Goal: Information Seeking & Learning: Check status

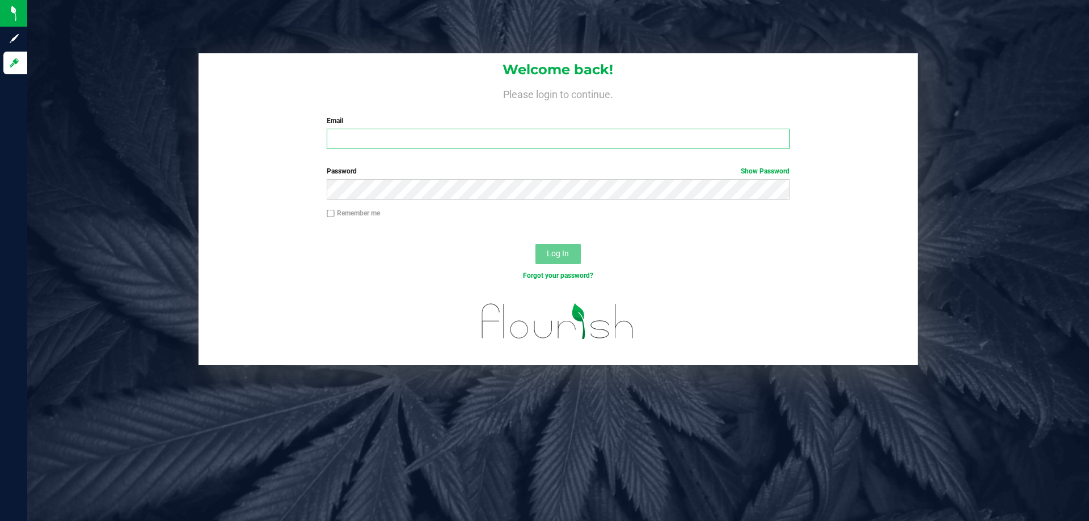
drag, startPoint x: 645, startPoint y: 133, endPoint x: 643, endPoint y: 128, distance: 5.9
click at [644, 133] on input "Email" at bounding box center [558, 139] width 462 height 20
type input "[EMAIL_ADDRESS][DOMAIN_NAME]"
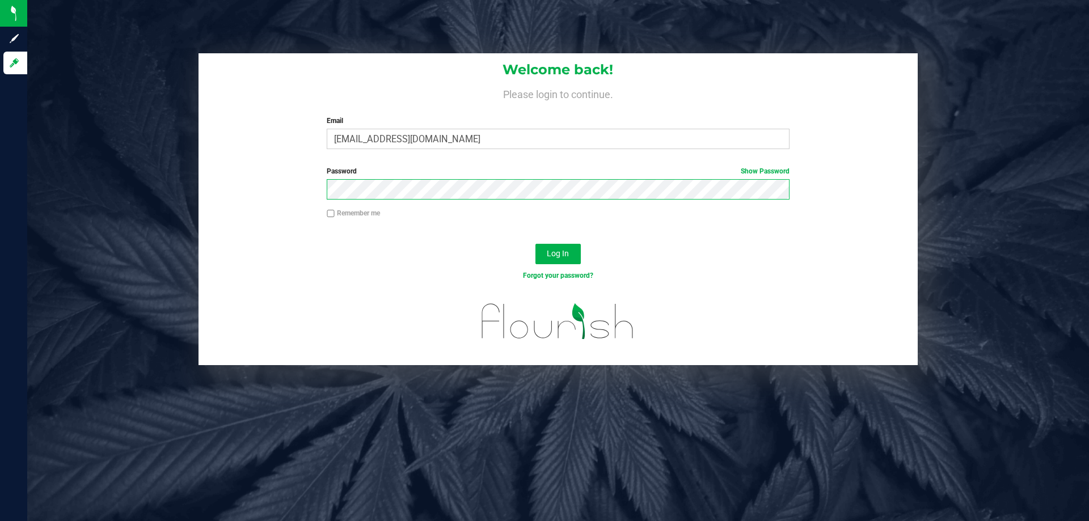
click at [535, 244] on button "Log In" at bounding box center [557, 254] width 45 height 20
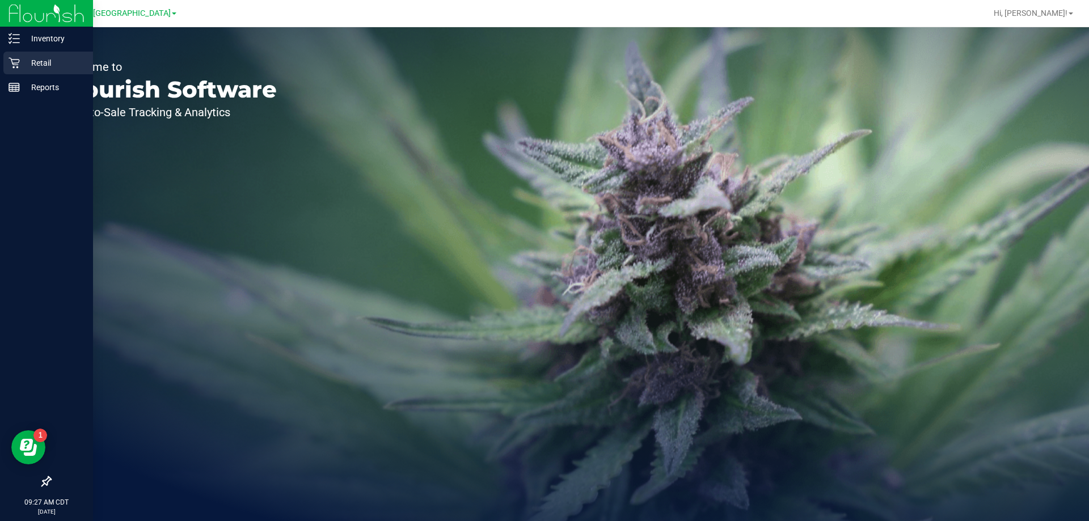
click at [21, 56] on div "Retail" at bounding box center [48, 63] width 90 height 23
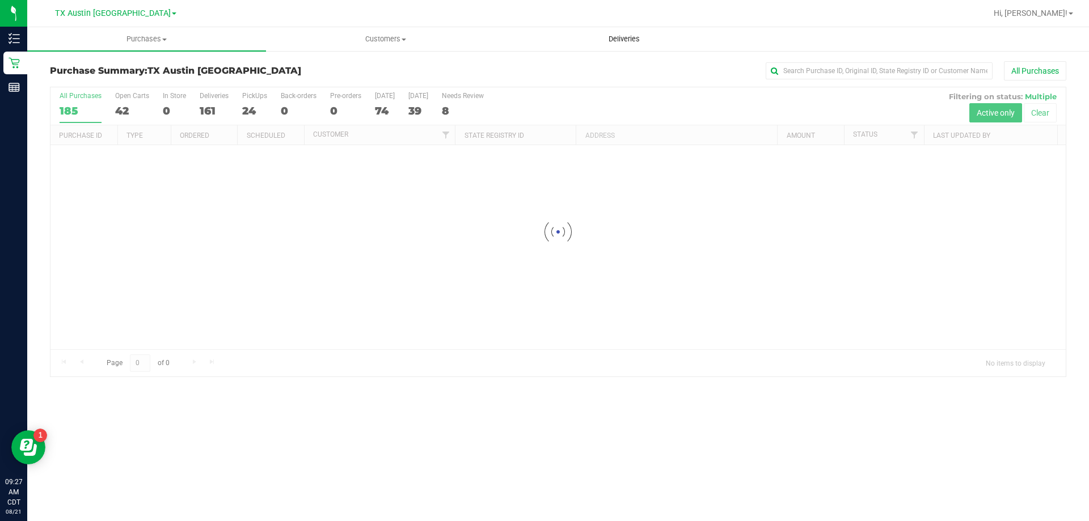
click at [623, 32] on uib-tab-heading "Deliveries" at bounding box center [624, 39] width 238 height 23
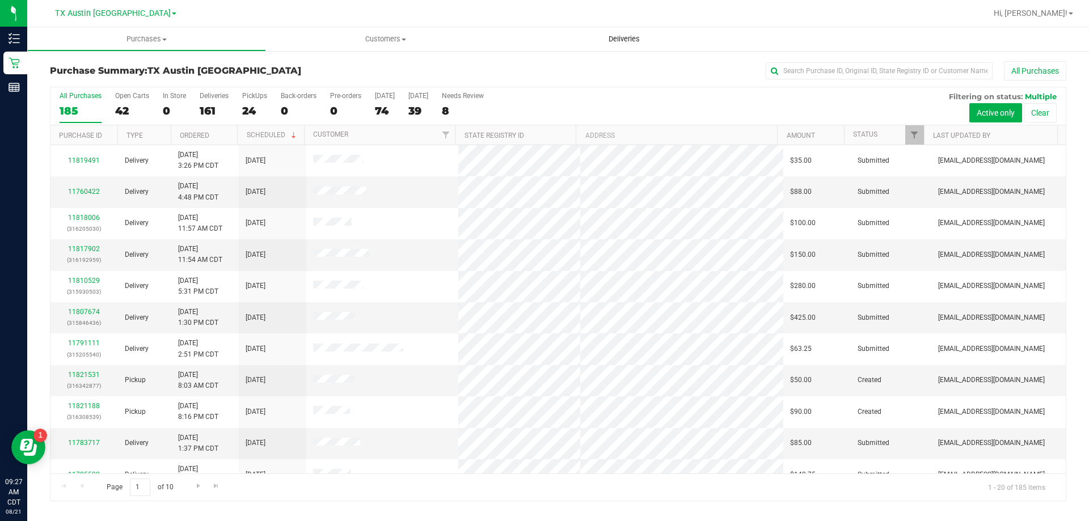
click at [631, 35] on span "Deliveries" at bounding box center [624, 39] width 62 height 10
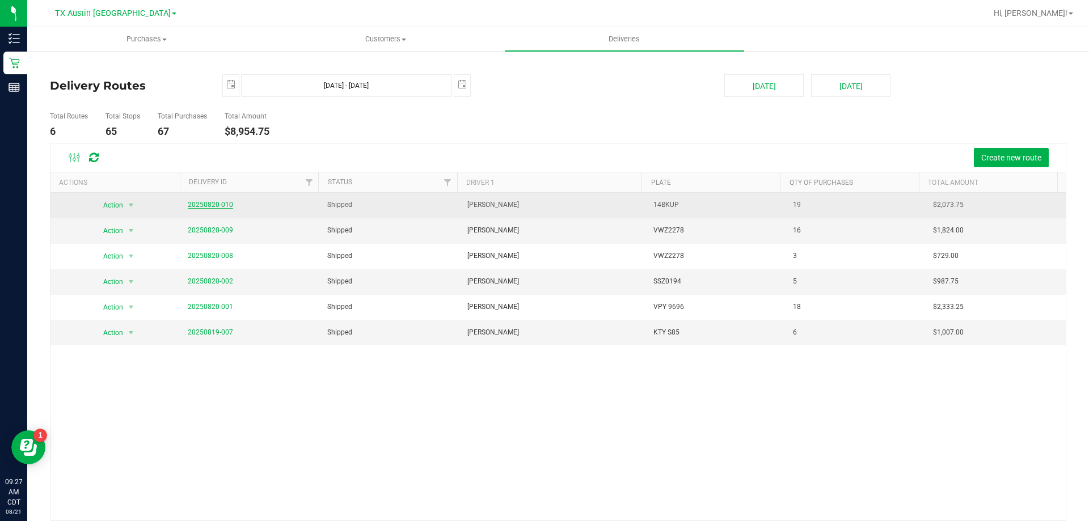
click at [224, 208] on link "20250820-010" at bounding box center [210, 205] width 45 height 8
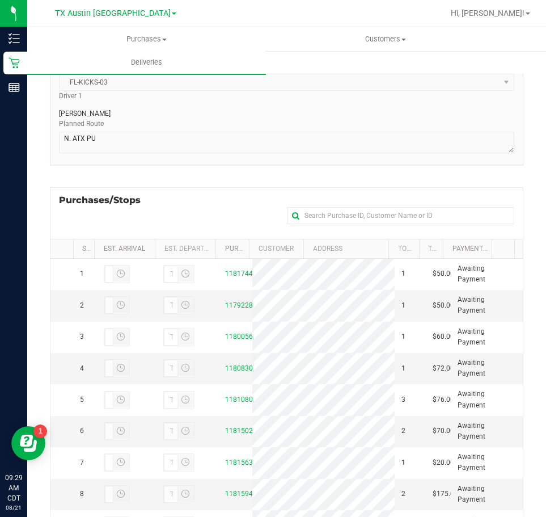
scroll to position [113, 0]
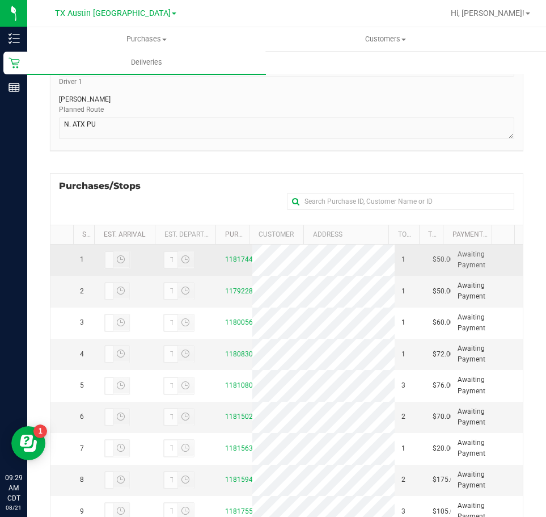
click at [234, 255] on div "11817443" at bounding box center [235, 259] width 20 height 11
click at [235, 259] on link "11817443" at bounding box center [241, 259] width 32 height 8
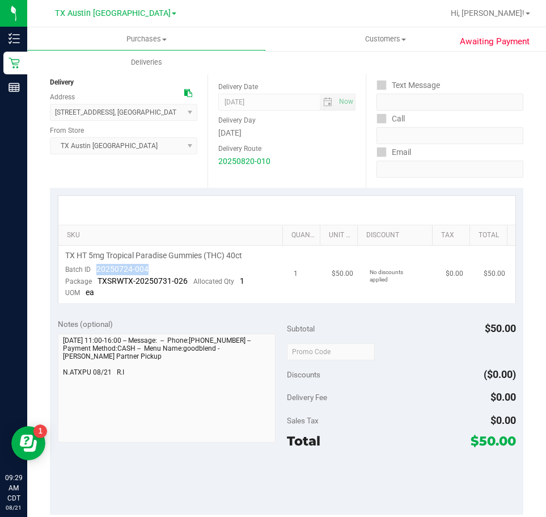
drag, startPoint x: 158, startPoint y: 264, endPoint x: 91, endPoint y: 269, distance: 67.1
click at [91, 269] on td "TX HT 5mg Tropical Paradise Gummies (THC) 40ct Batch ID 20250724-004 Package TX…" at bounding box center [172, 274] width 229 height 57
drag, startPoint x: 136, startPoint y: 262, endPoint x: 90, endPoint y: 267, distance: 46.7
click at [90, 267] on td "TX HT 5mg Tropical Paradise Gummies (THC) 40ct Batch ID 20250724-004 Package TX…" at bounding box center [172, 274] width 229 height 57
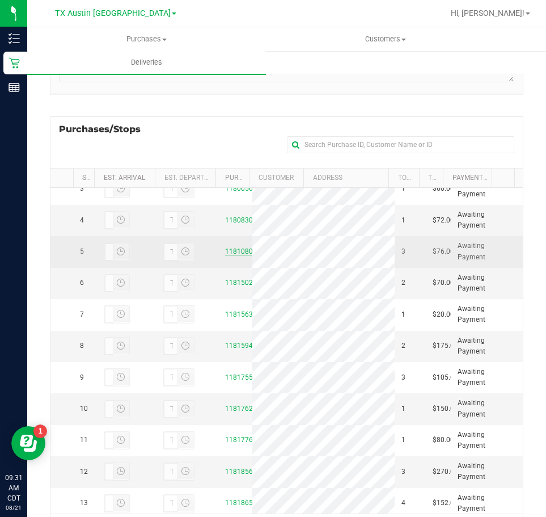
scroll to position [57, 0]
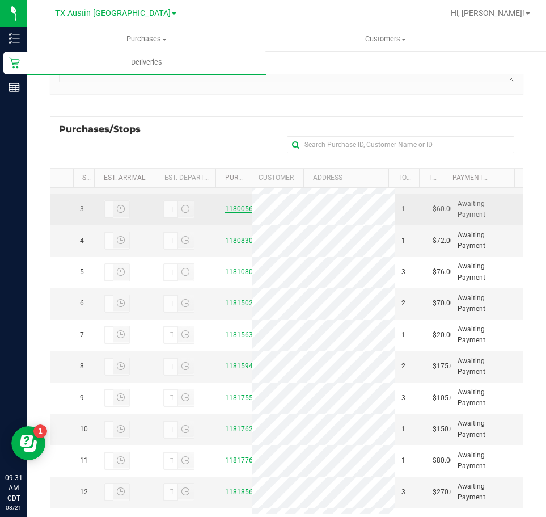
click at [233, 213] on link "11800560" at bounding box center [241, 209] width 32 height 8
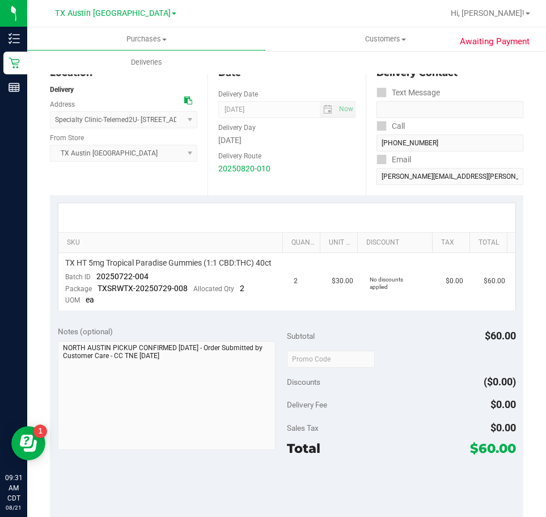
scroll to position [113, 0]
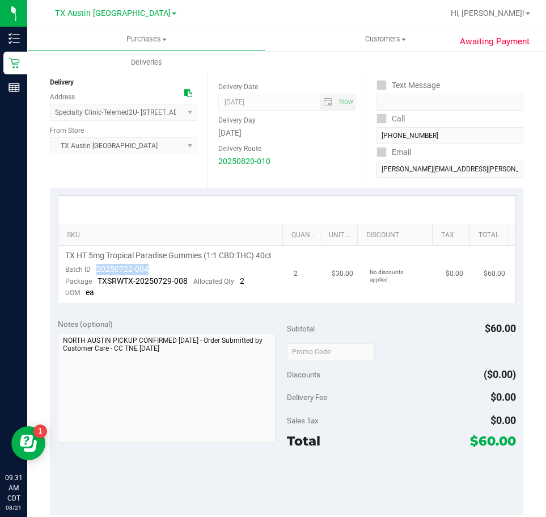
drag, startPoint x: 161, startPoint y: 281, endPoint x: 94, endPoint y: 277, distance: 67.0
click at [94, 277] on td "TX HT 5mg Tropical Paradise Gummies (1:1 CBD:THC) 40ct Batch ID 20250722-004 Pa…" at bounding box center [172, 274] width 229 height 57
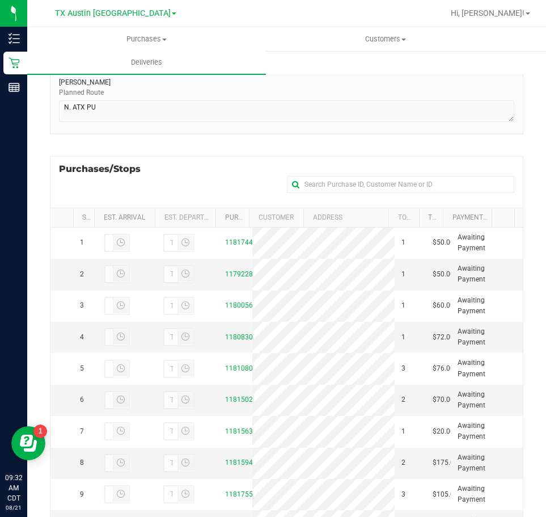
scroll to position [170, 0]
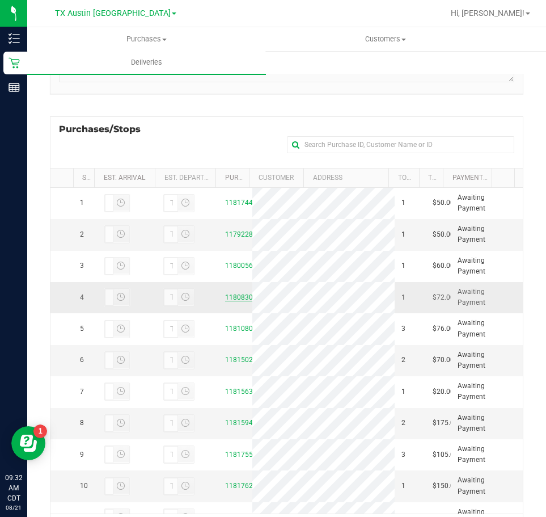
click at [238, 301] on link "11808300" at bounding box center [241, 297] width 32 height 8
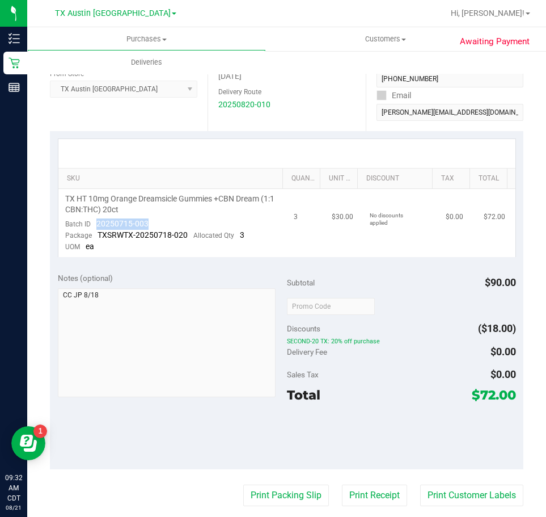
drag, startPoint x: 160, startPoint y: 217, endPoint x: 109, endPoint y: 218, distance: 51.1
click at [95, 219] on td "TX HT 10mg Orange Dreamsicle Gummies +CBN Dream (1:1 CBN:THC) 20ct Batch ID 202…" at bounding box center [172, 223] width 229 height 68
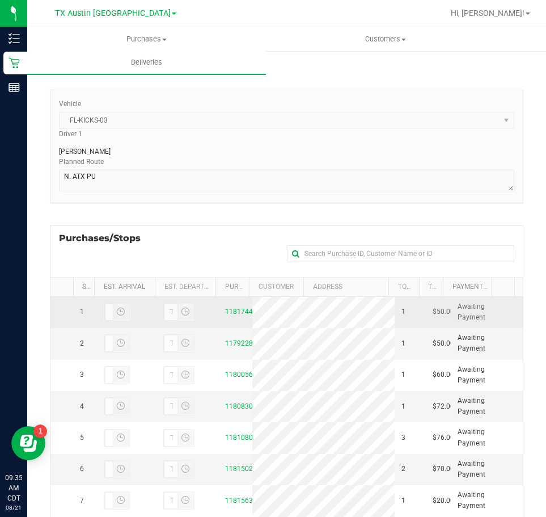
scroll to position [227, 0]
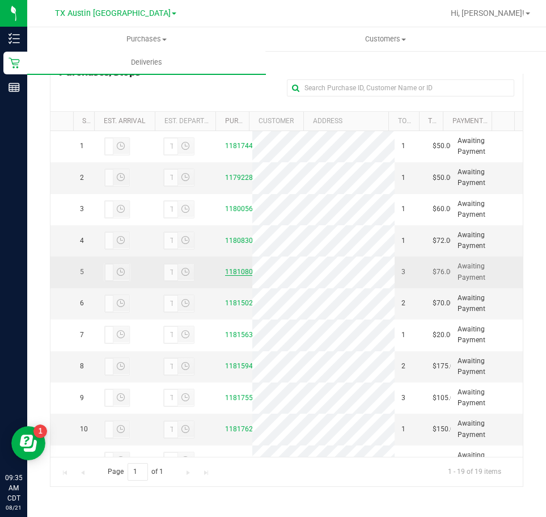
click at [237, 276] on link "11810806" at bounding box center [241, 272] width 32 height 8
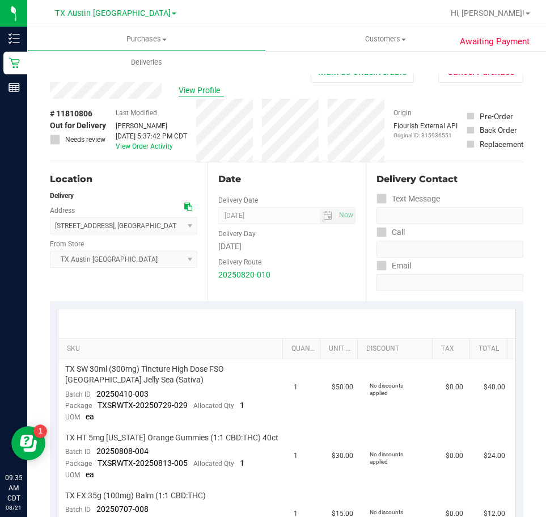
click at [199, 87] on span "View Profile" at bounding box center [201, 91] width 45 height 12
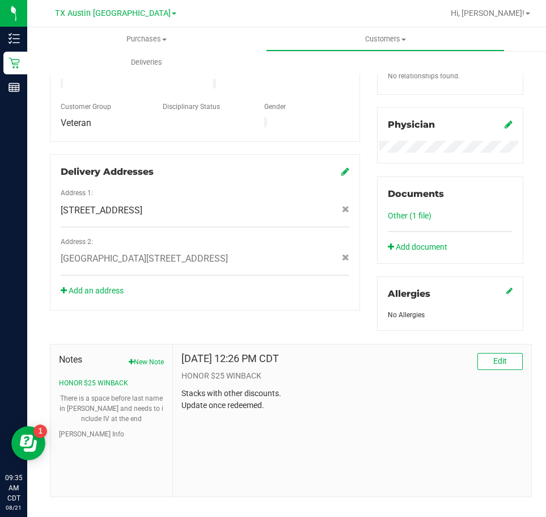
scroll to position [315, 0]
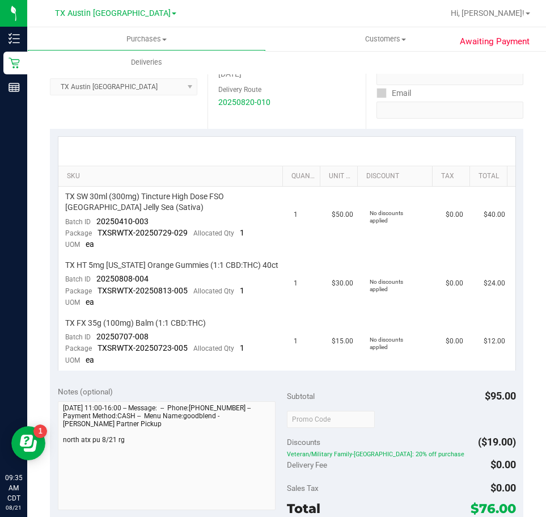
scroll to position [145, 0]
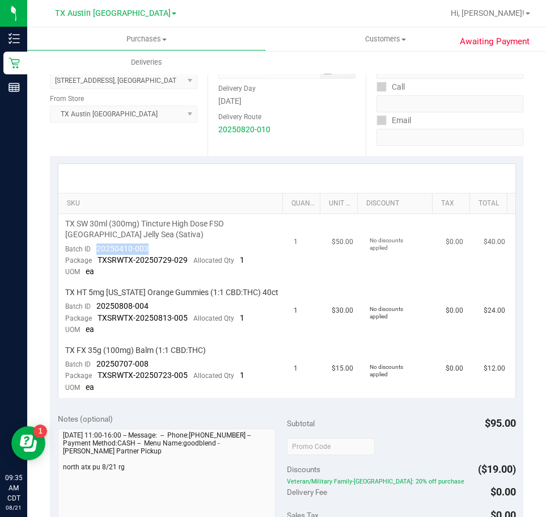
drag, startPoint x: 162, startPoint y: 242, endPoint x: 91, endPoint y: 249, distance: 71.2
click at [91, 249] on td "TX SW 30ml (300mg) Tincture High Dose FSO [GEOGRAPHIC_DATA] Jelly Sea (Sativa) …" at bounding box center [172, 248] width 229 height 69
drag, startPoint x: 163, startPoint y: 301, endPoint x: 95, endPoint y: 308, distance: 67.9
click at [95, 308] on td "TX HT 5mg [US_STATE] Orange Gummies (1:1 CBD:THC) 40ct Batch ID 20250808-004 Pa…" at bounding box center [172, 311] width 229 height 58
drag, startPoint x: 164, startPoint y: 367, endPoint x: 95, endPoint y: 367, distance: 68.6
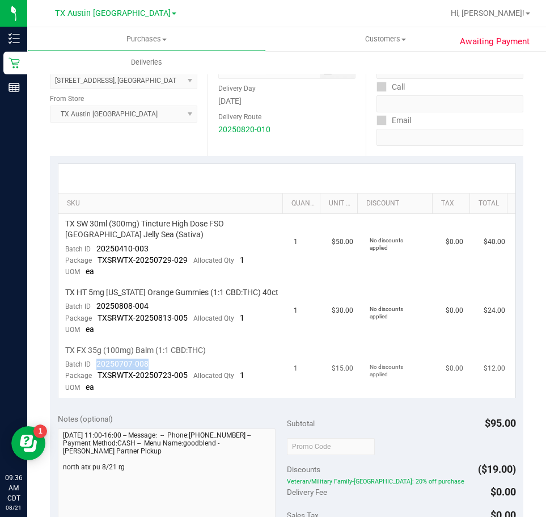
click at [95, 367] on td "TX FX 35g (100mg) Balm (1:1 CBD:THC) Batch ID 20250707-008 Package TXSRWTX-2025…" at bounding box center [172, 368] width 229 height 57
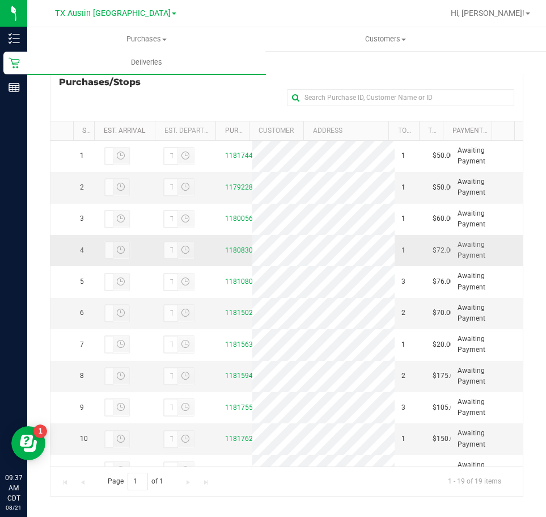
scroll to position [227, 0]
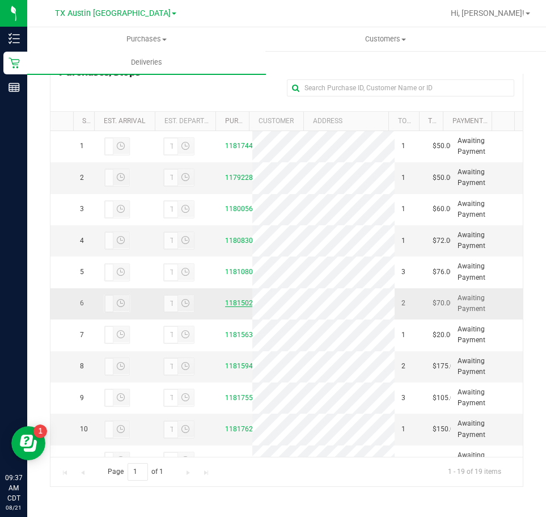
click at [239, 307] on link "11815029" at bounding box center [241, 303] width 32 height 8
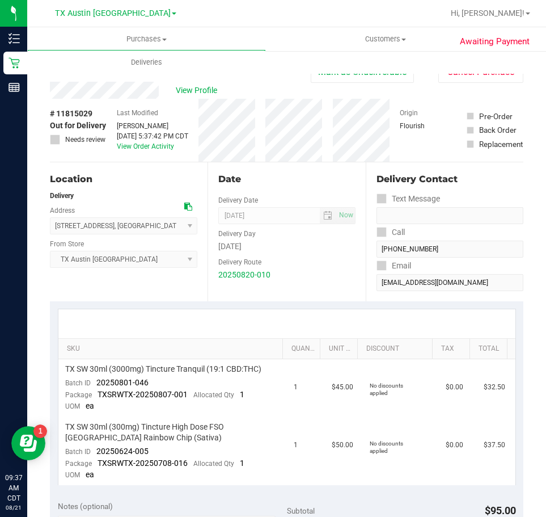
scroll to position [57, 0]
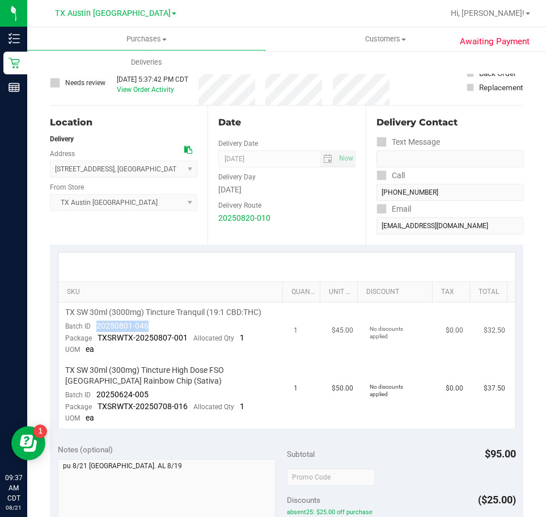
drag, startPoint x: 150, startPoint y: 327, endPoint x: 96, endPoint y: 330, distance: 53.4
click at [96, 330] on td "TX SW 30ml (3000mg) Tincture Tranquil (19:1 CBD:THC) Batch ID 20250801-046 Pack…" at bounding box center [172, 331] width 229 height 58
drag, startPoint x: 152, startPoint y: 394, endPoint x: 97, endPoint y: 396, distance: 55.1
click at [97, 396] on td "TX SW 30ml (300mg) Tincture High Dose FSO [GEOGRAPHIC_DATA] Rainbow Chip (Sativ…" at bounding box center [172, 394] width 229 height 68
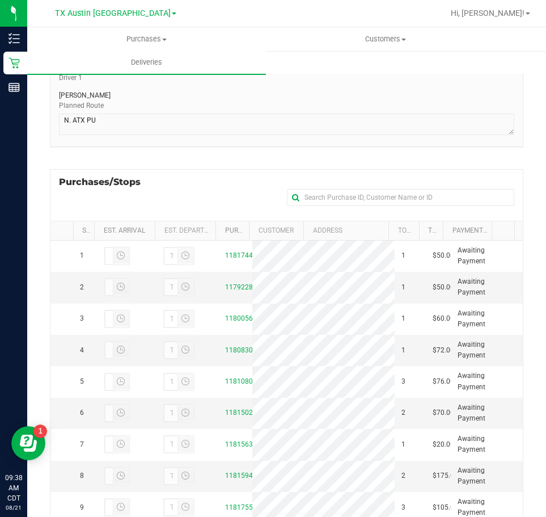
scroll to position [227, 0]
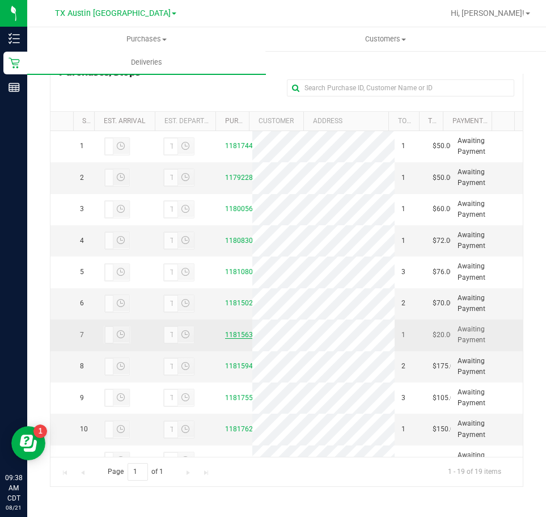
click at [230, 339] on link "11815631" at bounding box center [241, 335] width 32 height 8
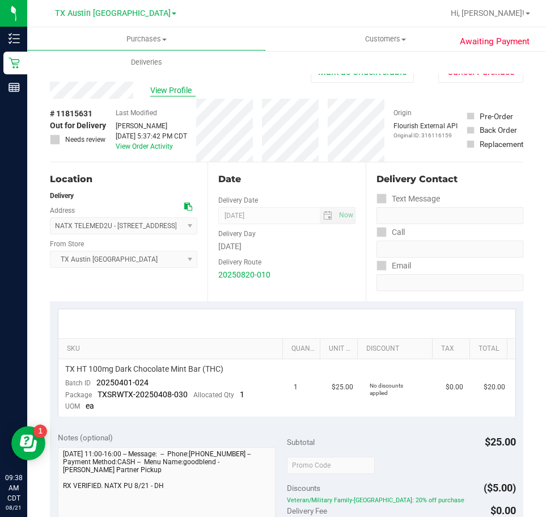
click at [176, 87] on span "View Profile" at bounding box center [172, 91] width 45 height 12
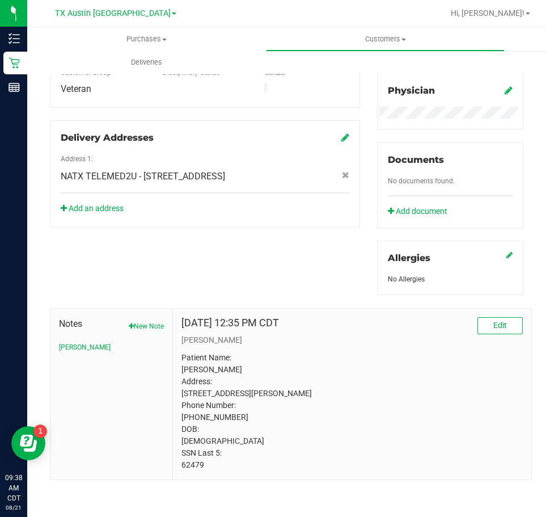
scroll to position [344, 0]
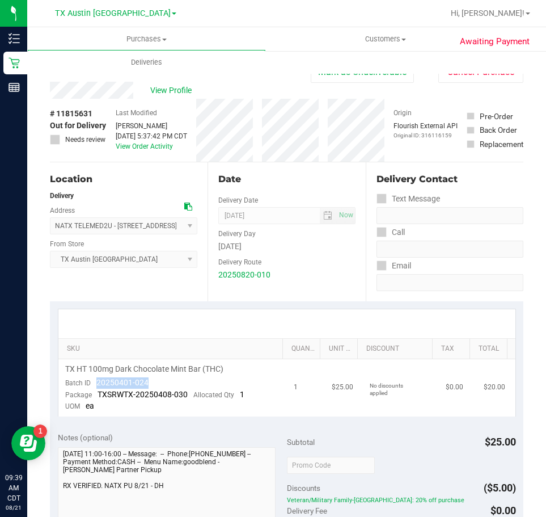
drag, startPoint x: 170, startPoint y: 382, endPoint x: 96, endPoint y: 382, distance: 73.7
click at [96, 382] on td "TX HT 100mg Dark Chocolate Mint Bar (THC) Batch ID 20250401-024 Package TXSRWTX…" at bounding box center [172, 387] width 229 height 57
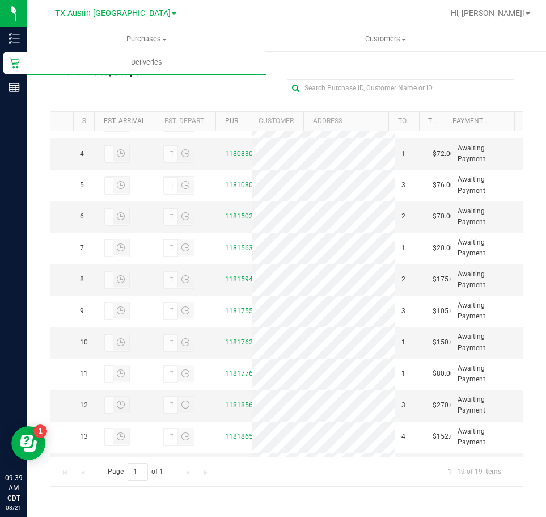
scroll to position [227, 0]
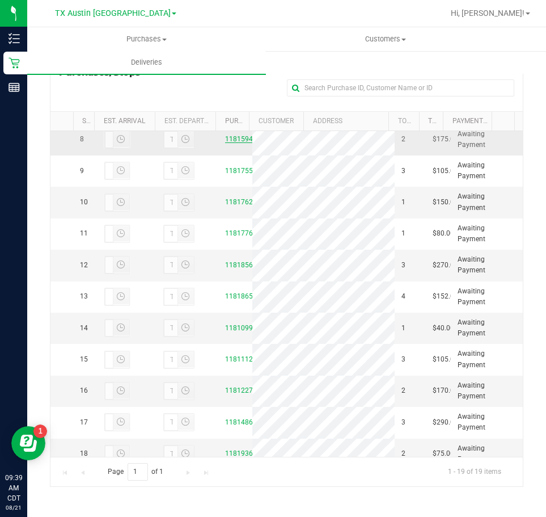
click at [239, 143] on link "11815946" at bounding box center [241, 139] width 32 height 8
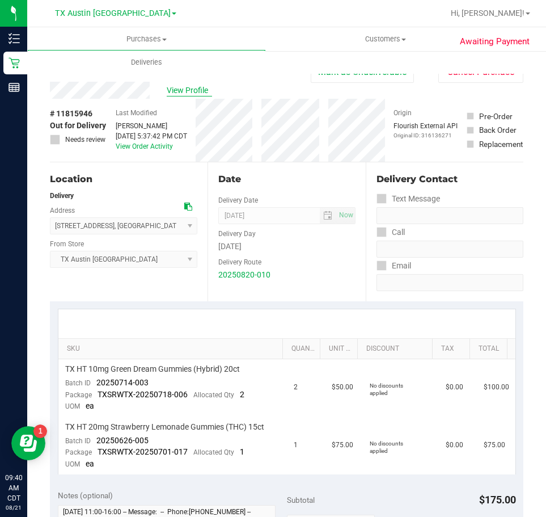
click at [197, 90] on span "View Profile" at bounding box center [189, 91] width 45 height 12
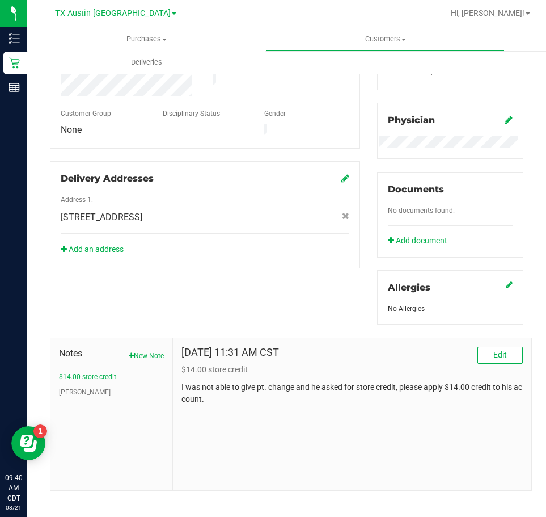
scroll to position [314, 0]
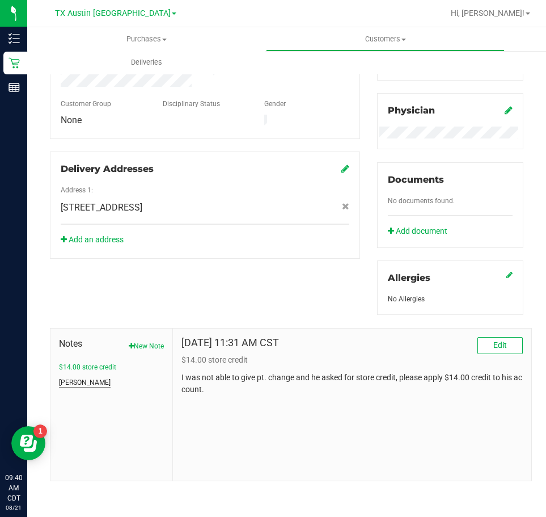
click at [70, 381] on button "[PERSON_NAME]" at bounding box center [85, 382] width 52 height 10
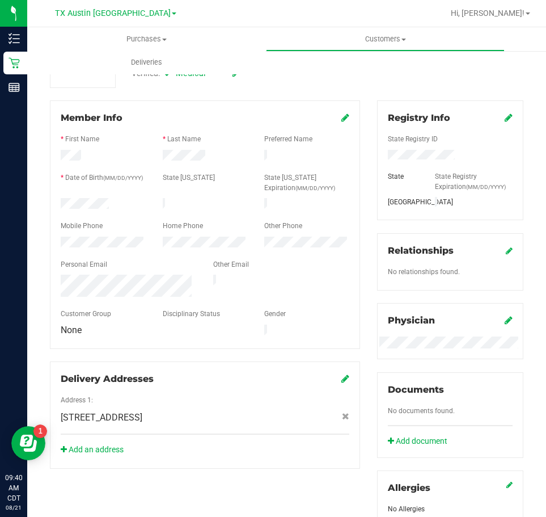
scroll to position [0, 0]
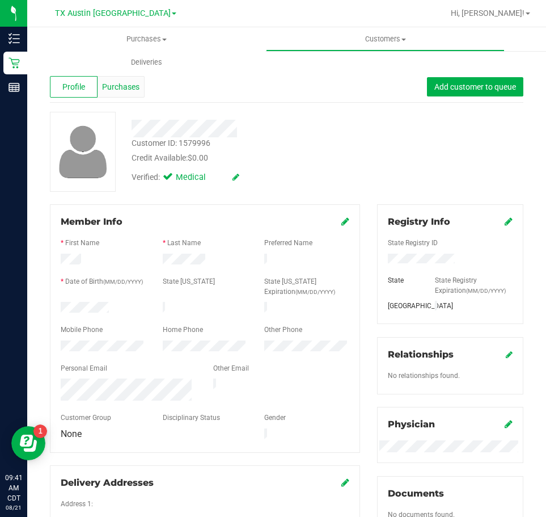
click at [125, 86] on span "Purchases" at bounding box center [120, 87] width 37 height 12
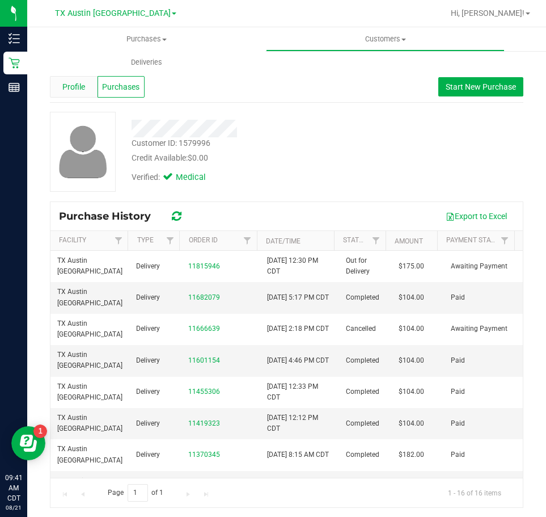
click at [69, 90] on span "Profile" at bounding box center [73, 87] width 23 height 12
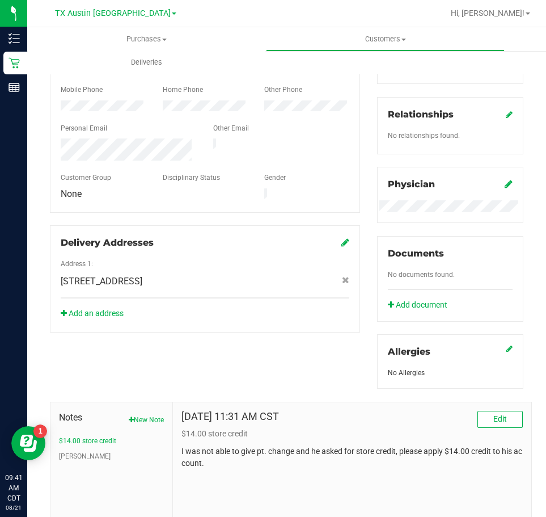
scroll to position [284, 0]
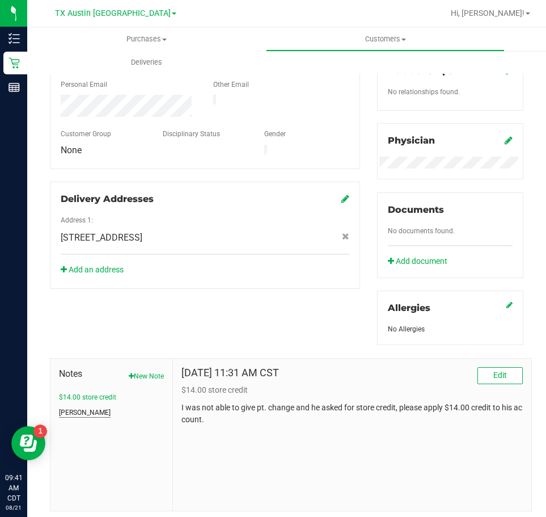
click at [73, 413] on button "[PERSON_NAME]" at bounding box center [85, 412] width 52 height 10
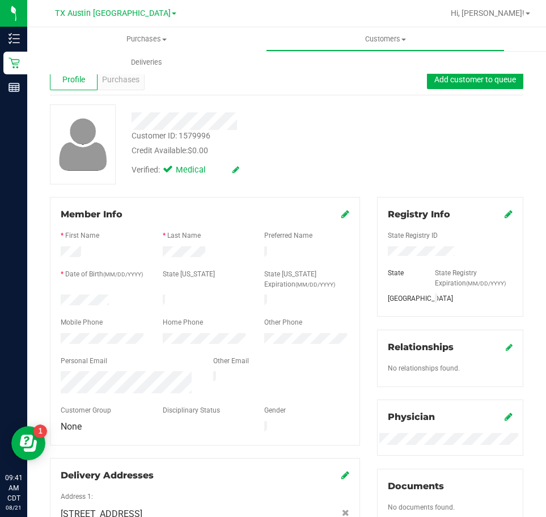
scroll to position [0, 0]
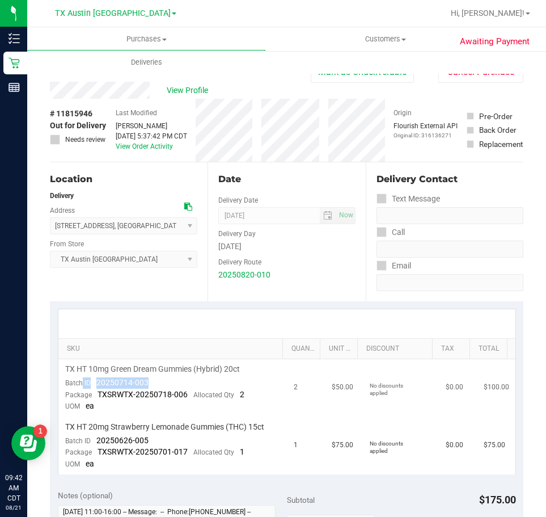
drag, startPoint x: 163, startPoint y: 381, endPoint x: 82, endPoint y: 381, distance: 80.5
click at [82, 381] on td "TX HT 10mg Green Dream Gummies (Hybrid) 20ct Batch ID 20250714-003 Package TXSR…" at bounding box center [172, 388] width 229 height 58
click at [162, 385] on td "TX HT 10mg Green Dream Gummies (Hybrid) 20ct Batch ID 20250714-003 Package TXSR…" at bounding box center [172, 388] width 229 height 58
drag, startPoint x: 162, startPoint y: 385, endPoint x: 96, endPoint y: 381, distance: 65.9
click at [96, 381] on td "TX HT 10mg Green Dream Gummies (Hybrid) 20ct Batch ID 20250714-003 Package TXSR…" at bounding box center [172, 388] width 229 height 58
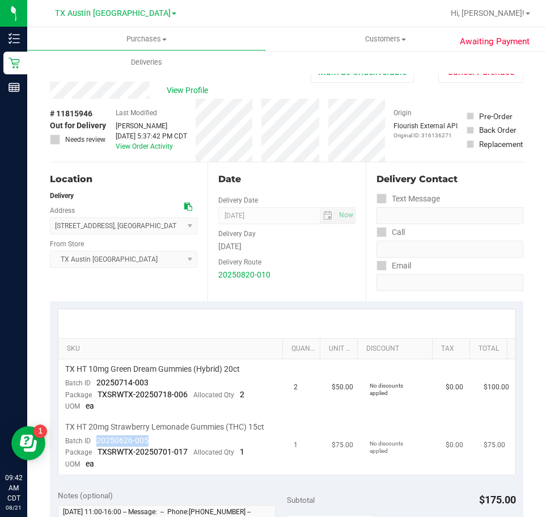
drag, startPoint x: 154, startPoint y: 441, endPoint x: 95, endPoint y: 437, distance: 59.1
click at [95, 437] on td "TX HT 20mg Strawberry Lemonade Gummies (THC) 15ct Batch ID 20250626-005 Package…" at bounding box center [172, 445] width 229 height 57
click at [89, 436] on div "Batch ID 20250626-005" at bounding box center [106, 440] width 83 height 11
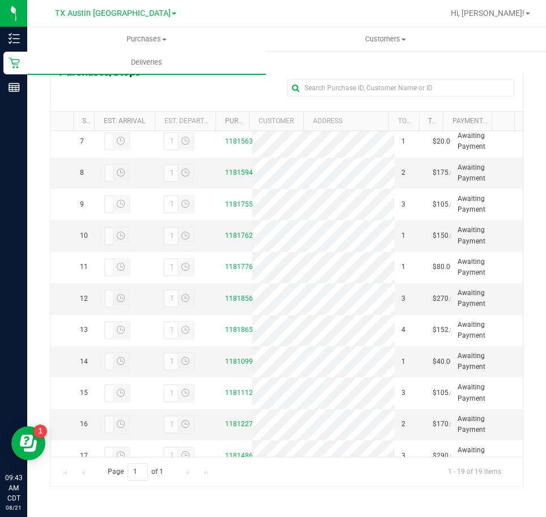
scroll to position [227, 0]
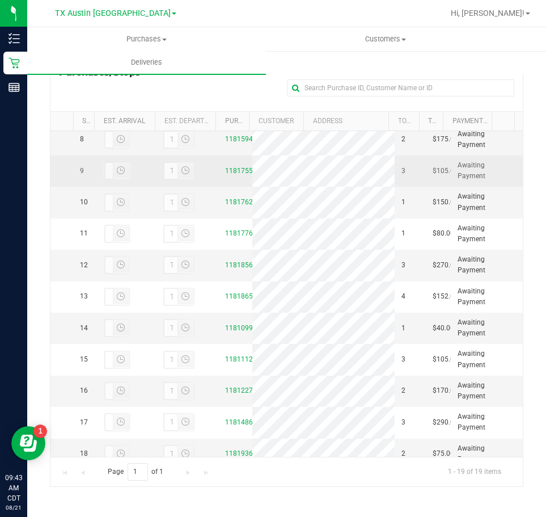
click at [233, 176] on div "11817556" at bounding box center [235, 171] width 20 height 11
click at [231, 175] on link "11817556" at bounding box center [241, 171] width 32 height 8
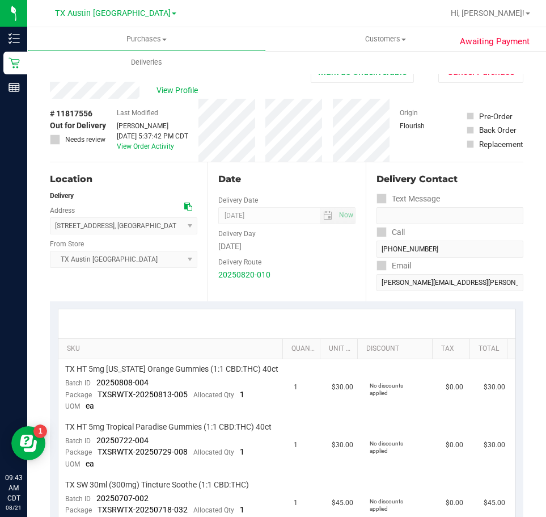
scroll to position [57, 0]
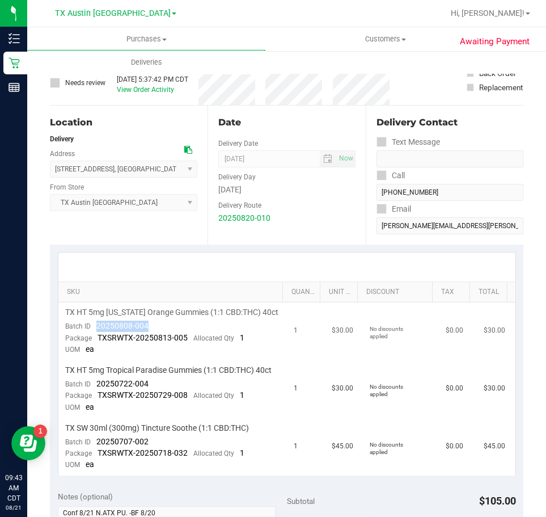
drag, startPoint x: 163, startPoint y: 328, endPoint x: 96, endPoint y: 326, distance: 67.5
click at [96, 326] on td "TX HT 5mg [US_STATE] Orange Gummies (1:1 CBD:THC) 40ct Batch ID 20250808-004 Pa…" at bounding box center [172, 331] width 229 height 58
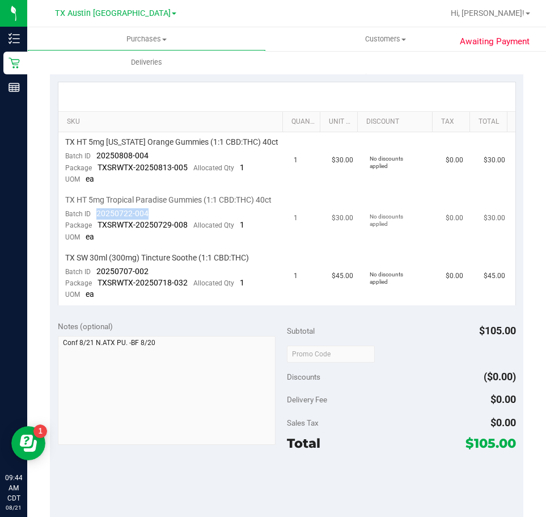
drag, startPoint x: 158, startPoint y: 225, endPoint x: 91, endPoint y: 225, distance: 66.4
click at [91, 225] on td "TX HT 5mg Tropical Paradise Gummies (1:1 CBD:THC) 40ct Batch ID 20250722-004 Pa…" at bounding box center [172, 219] width 229 height 58
drag, startPoint x: 160, startPoint y: 284, endPoint x: 94, endPoint y: 286, distance: 66.4
click at [94, 286] on td "TX SW 30ml (300mg) Tincture Soothe (1:1 CBD:THC) Batch ID 20250707-002 Package …" at bounding box center [172, 276] width 229 height 57
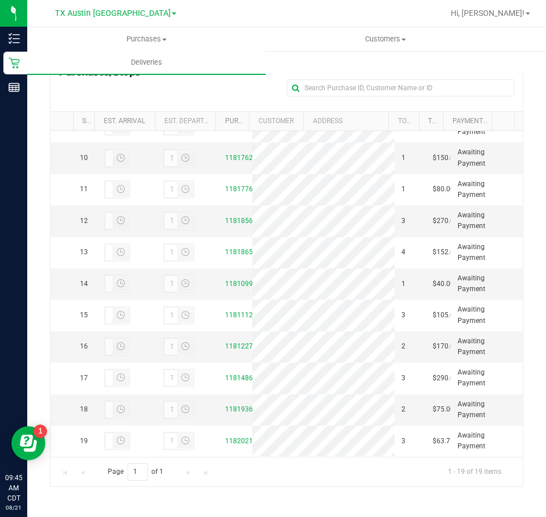
scroll to position [340, 0]
click at [240, 174] on td "11817626" at bounding box center [235, 157] width 34 height 31
click at [239, 162] on link "11817626" at bounding box center [241, 158] width 32 height 8
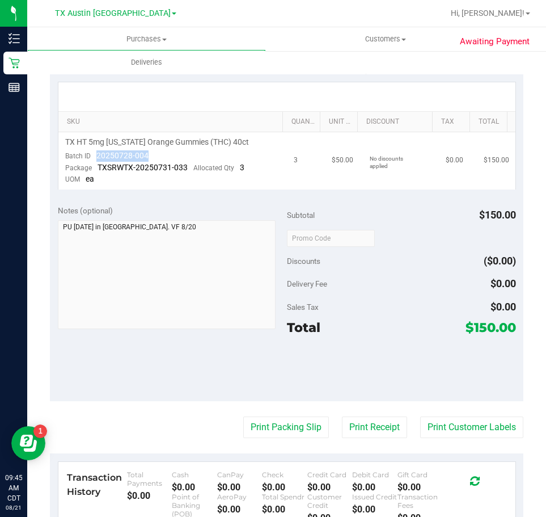
drag, startPoint x: 157, startPoint y: 148, endPoint x: 96, endPoint y: 154, distance: 61.6
click at [96, 154] on td "TX HT 5mg [US_STATE] Orange Gummies (THC) 40ct Batch ID 20250728-004 Package TX…" at bounding box center [172, 160] width 229 height 57
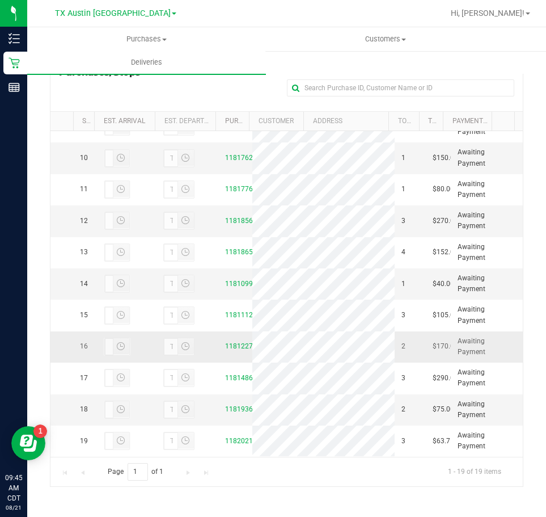
scroll to position [421, 0]
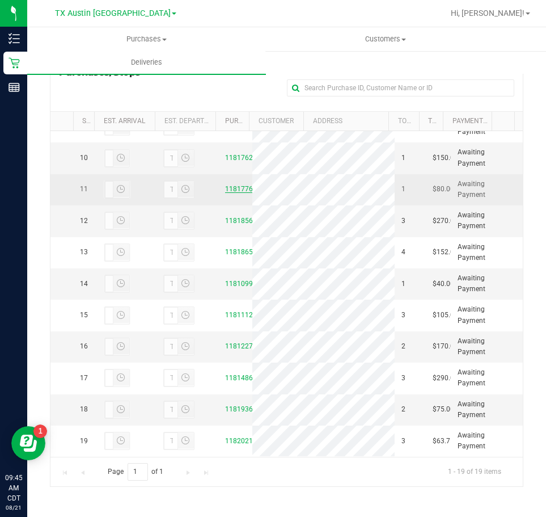
click at [231, 185] on link "11817763" at bounding box center [241, 189] width 32 height 8
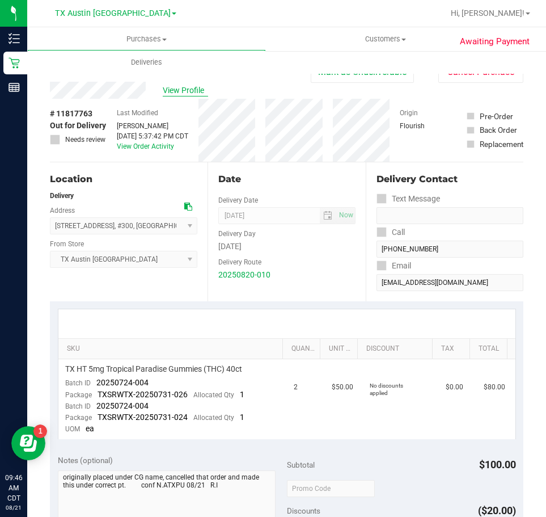
click at [183, 93] on span "View Profile" at bounding box center [185, 91] width 45 height 12
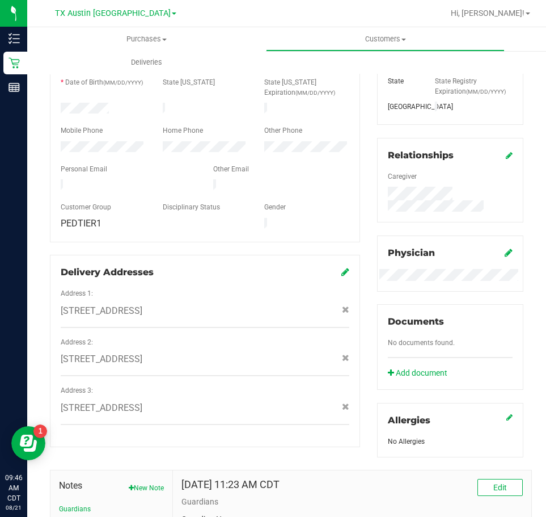
scroll to position [341, 0]
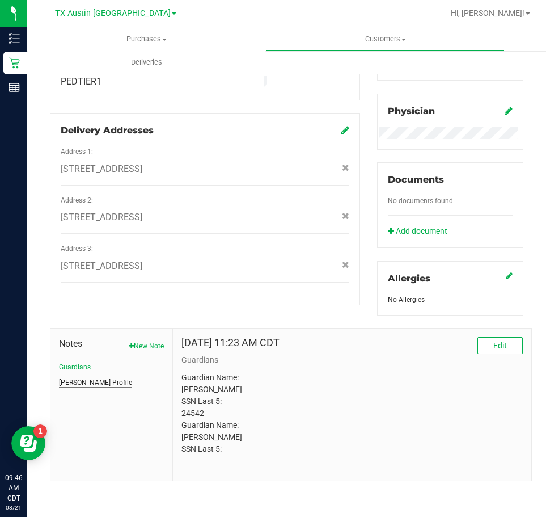
click at [85, 379] on button "[PERSON_NAME] Profile" at bounding box center [95, 382] width 73 height 10
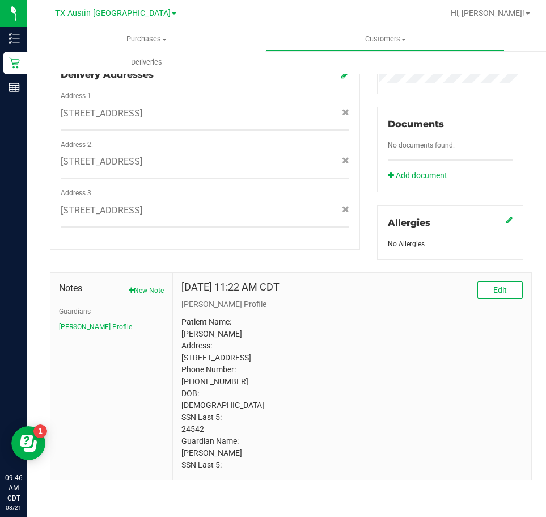
scroll to position [407, 0]
click at [59, 322] on button "[PERSON_NAME] Profile" at bounding box center [95, 327] width 73 height 10
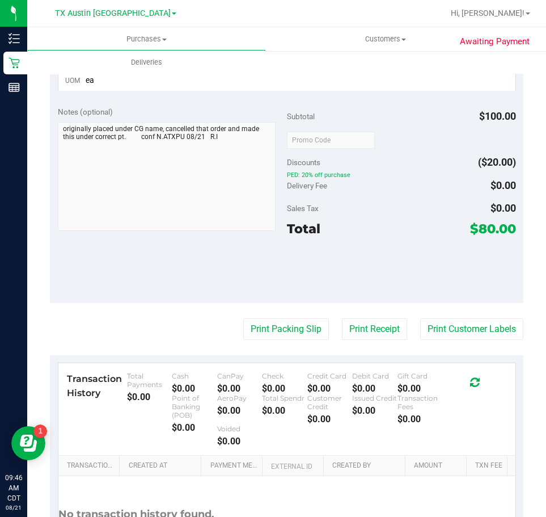
scroll to position [180, 0]
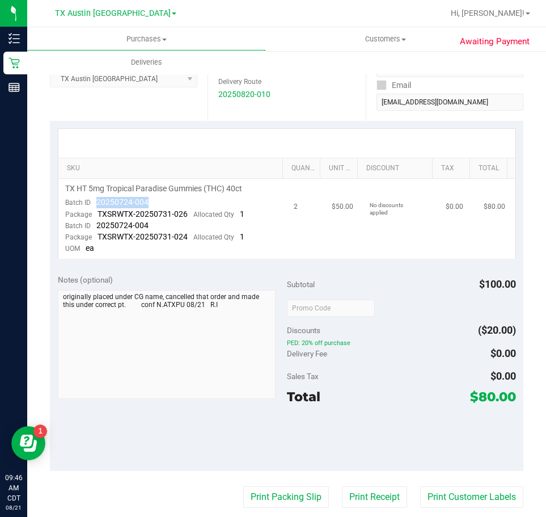
drag, startPoint x: 164, startPoint y: 201, endPoint x: 93, endPoint y: 202, distance: 70.9
click at [93, 202] on td "TX HT 5mg Tropical Paradise Gummies (THC) 40ct Batch ID 20250724-004 Package TX…" at bounding box center [172, 219] width 229 height 80
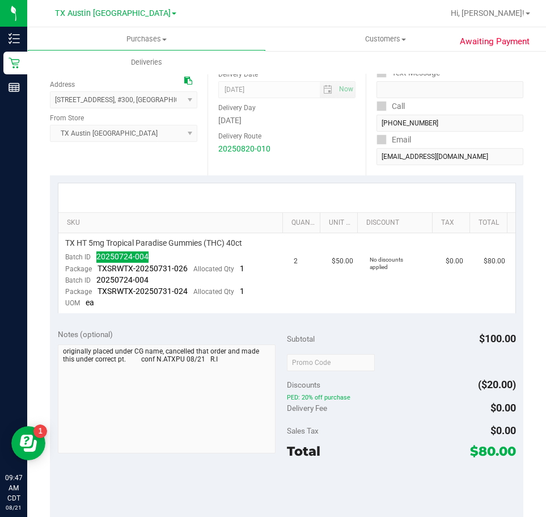
scroll to position [0, 0]
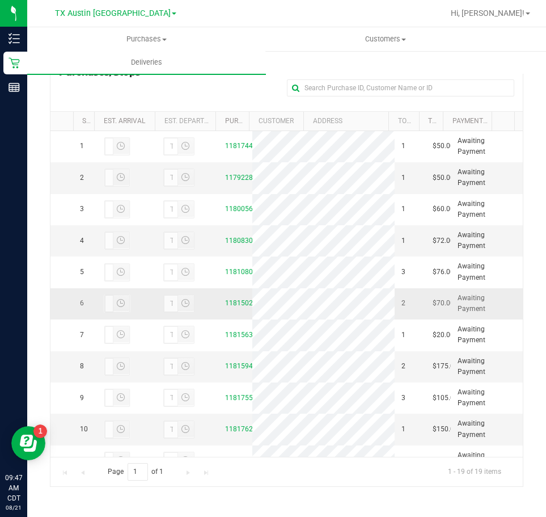
scroll to position [284, 0]
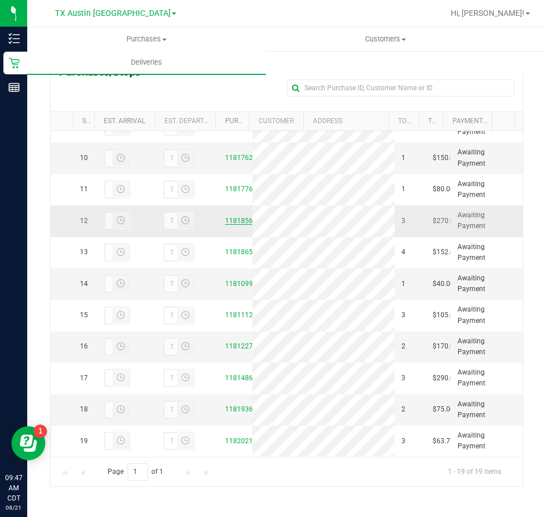
click at [233, 225] on link "11818567" at bounding box center [241, 221] width 32 height 8
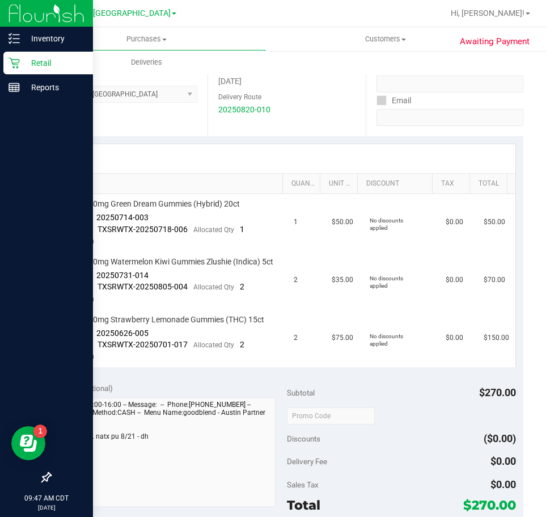
scroll to position [170, 0]
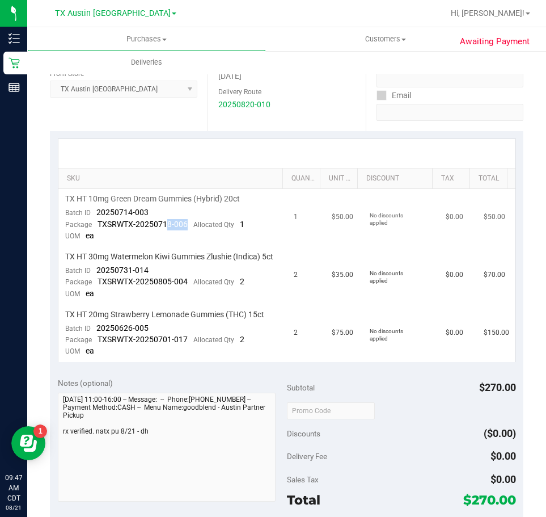
drag, startPoint x: 143, startPoint y: 219, endPoint x: 203, endPoint y: 218, distance: 60.1
click at [202, 219] on div "Package TXSRWTX-20250718-006 Allocated Qty 1" at bounding box center [154, 224] width 179 height 11
click at [189, 203] on span "TX HT 10mg Green Dream Gummies (Hybrid) 20ct" at bounding box center [152, 198] width 175 height 11
drag, startPoint x: 156, startPoint y: 212, endPoint x: 91, endPoint y: 216, distance: 64.8
click at [91, 216] on td "TX HT 10mg Green Dream Gummies (Hybrid) 20ct Batch ID 20250714-003 Package TXSR…" at bounding box center [172, 218] width 229 height 58
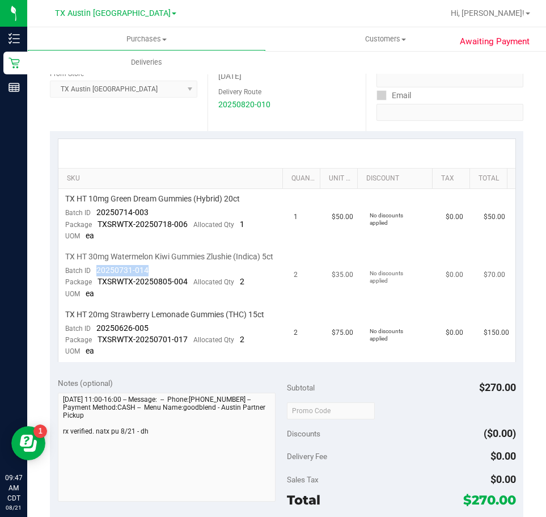
drag, startPoint x: 155, startPoint y: 281, endPoint x: 98, endPoint y: 275, distance: 57.6
click at [98, 276] on td "TX HT 30mg Watermelon Kiwi Gummies Zlushie (Indica) 5ct Batch ID 20250731-014 P…" at bounding box center [172, 276] width 229 height 58
click at [175, 288] on div "Package TXSRWTX-20250805-004 Allocated Qty 2" at bounding box center [154, 281] width 179 height 11
drag, startPoint x: 163, startPoint y: 282, endPoint x: 98, endPoint y: 282, distance: 65.8
click at [98, 282] on td "TX HT 30mg Watermelon Kiwi Gummies Zlushie (Indica) 5ct Batch ID 20250731-014 P…" at bounding box center [172, 276] width 229 height 58
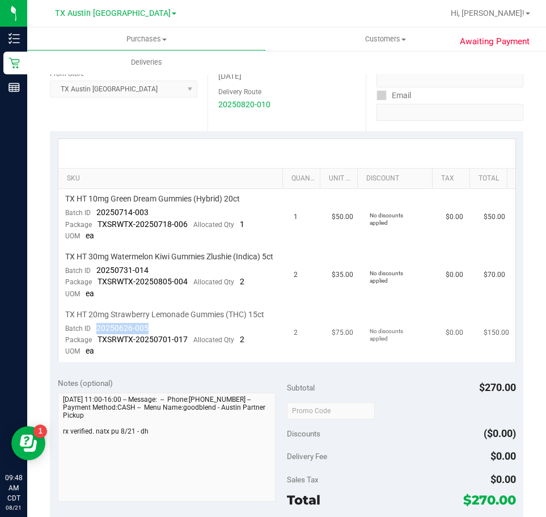
drag, startPoint x: 162, startPoint y: 337, endPoint x: 94, endPoint y: 340, distance: 67.5
click at [94, 340] on td "TX HT 20mg Strawberry Lemonade Gummies (THC) 15ct Batch ID 20250626-005 Package…" at bounding box center [172, 333] width 229 height 57
click at [127, 332] on span "20250626-005" at bounding box center [122, 327] width 52 height 9
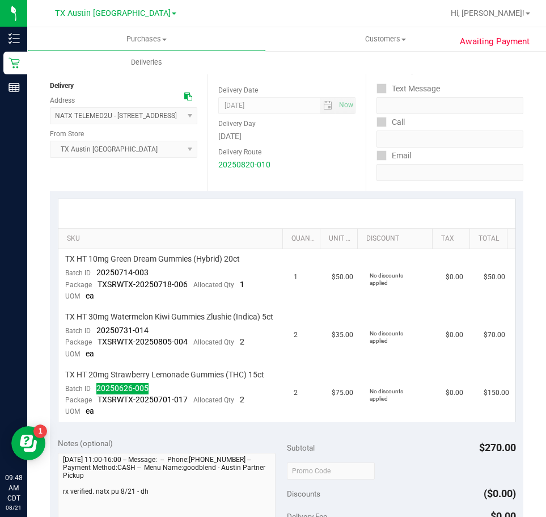
scroll to position [0, 0]
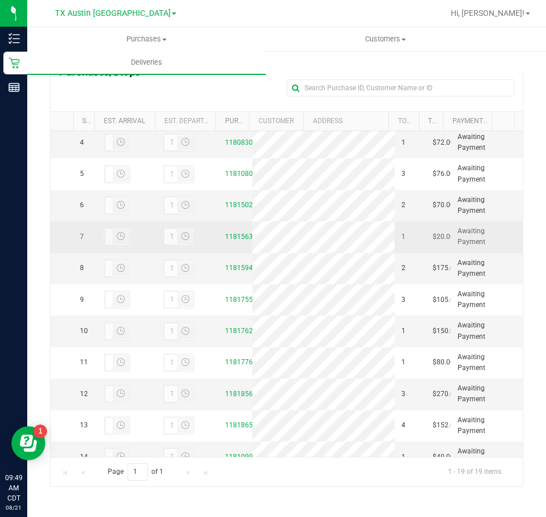
scroll to position [284, 0]
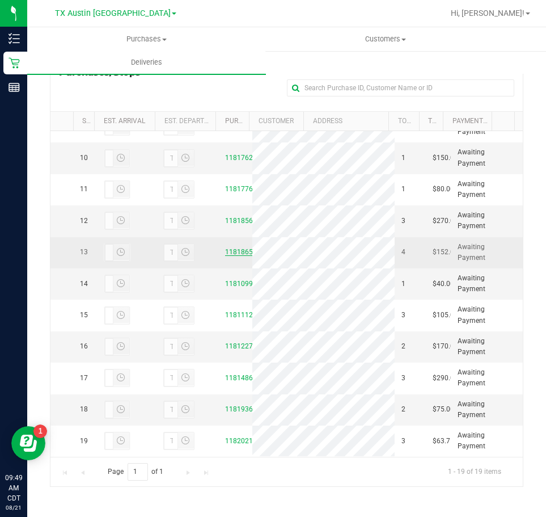
click at [232, 256] on link "11818654" at bounding box center [241, 252] width 32 height 8
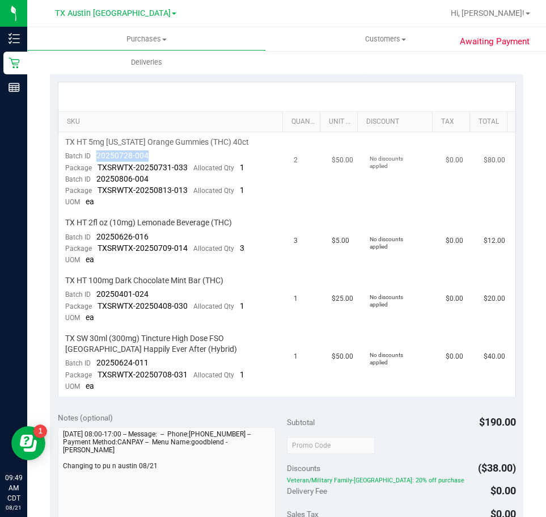
drag, startPoint x: 150, startPoint y: 157, endPoint x: 94, endPoint y: 155, distance: 55.6
click at [94, 155] on td "TX HT 5mg [US_STATE] Orange Gummies (THC) 40ct Batch ID 20250728-004 Package TX…" at bounding box center [172, 172] width 229 height 81
drag, startPoint x: 158, startPoint y: 179, endPoint x: 94, endPoint y: 180, distance: 64.1
click at [94, 180] on td "TX HT 5mg [US_STATE] Orange Gummies (THC) 40ct Batch ID 20250728-004 Package TX…" at bounding box center [172, 172] width 229 height 81
drag, startPoint x: 155, startPoint y: 235, endPoint x: 89, endPoint y: 238, distance: 66.4
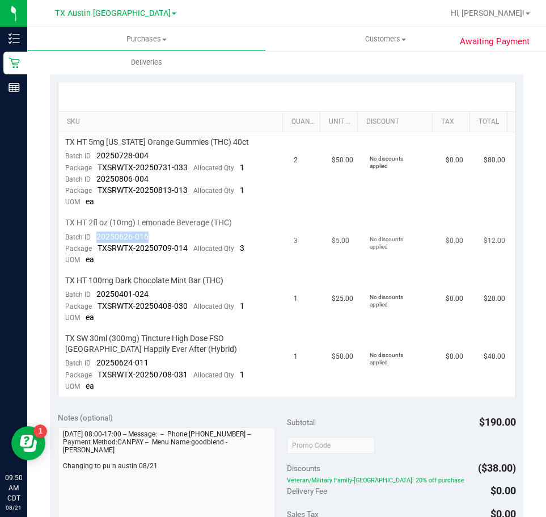
click at [89, 238] on td "TX HT 2fl oz (10mg) Lemonade Beverage (THC) Batch ID 20250626-016 Package TXSRW…" at bounding box center [172, 242] width 229 height 58
drag, startPoint x: 154, startPoint y: 295, endPoint x: 95, endPoint y: 293, distance: 59.0
click at [95, 293] on td "TX HT 100mg Dark Chocolate Mint Bar (THC) Batch ID 20250401-024 Package TXSRWTX…" at bounding box center [172, 300] width 229 height 58
drag, startPoint x: 158, startPoint y: 356, endPoint x: 97, endPoint y: 361, distance: 60.9
click at [97, 361] on td "TX SW 30ml (300mg) Tincture High Dose FSO [GEOGRAPHIC_DATA] Happily Ever After …" at bounding box center [172, 362] width 229 height 68
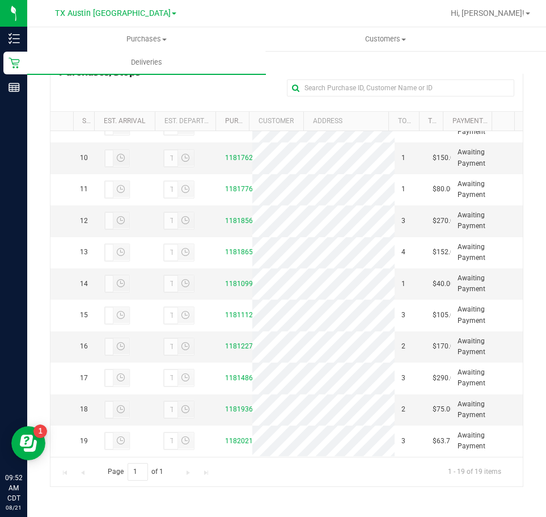
scroll to position [454, 0]
click at [234, 280] on link "11810995" at bounding box center [241, 284] width 32 height 8
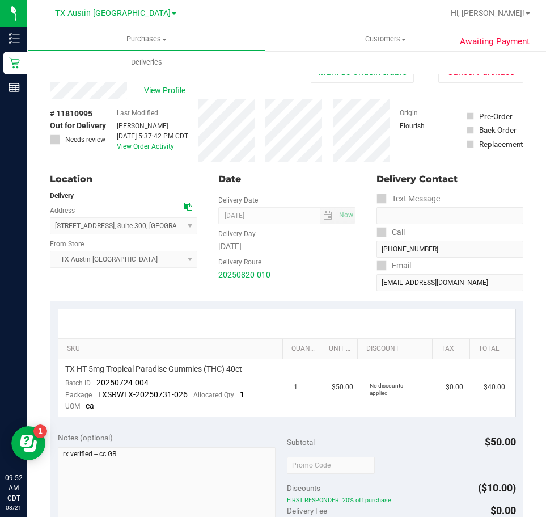
click at [178, 91] on span "View Profile" at bounding box center [166, 91] width 45 height 12
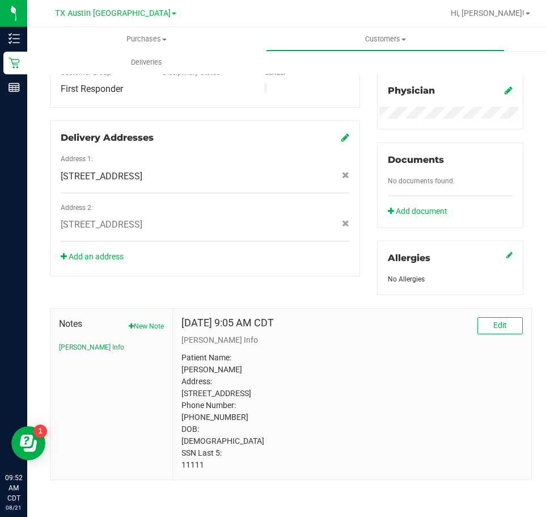
scroll to position [344, 0]
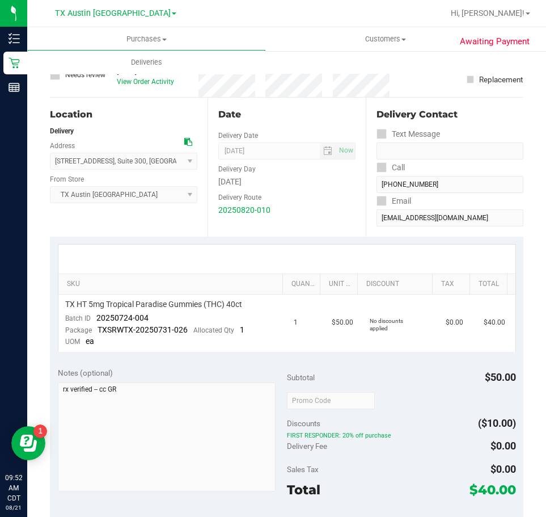
scroll to position [61, 0]
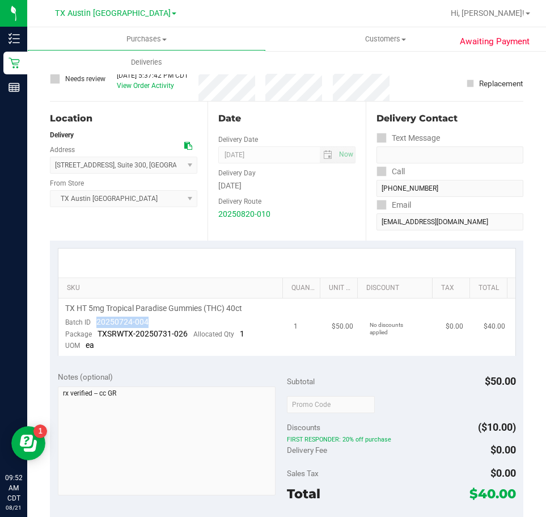
drag, startPoint x: 152, startPoint y: 320, endPoint x: 96, endPoint y: 321, distance: 55.6
click at [96, 321] on td "TX HT 5mg Tropical Paradise Gummies (THC) 40ct Batch ID 20250724-004 Package TX…" at bounding box center [172, 326] width 229 height 57
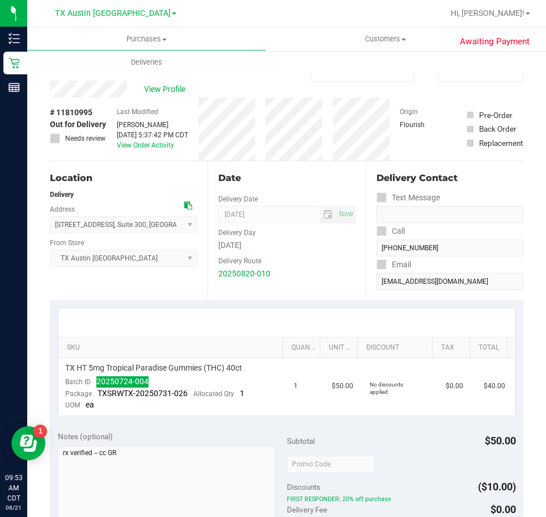
scroll to position [0, 0]
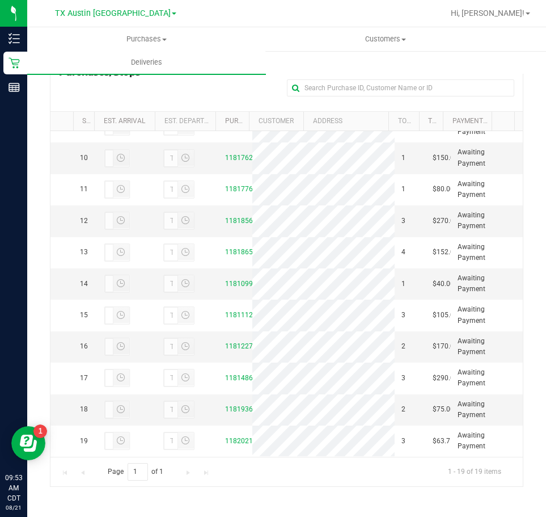
scroll to position [478, 0]
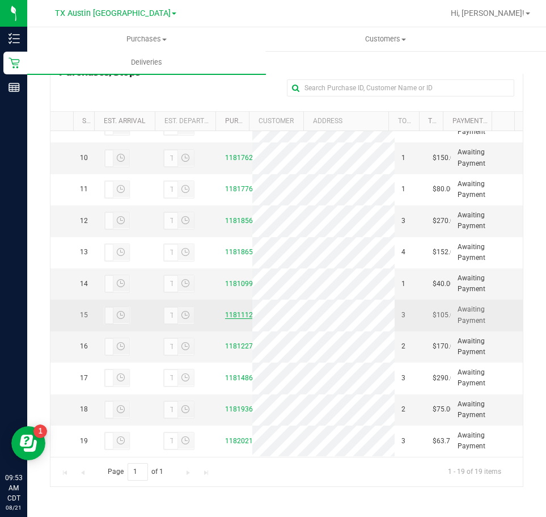
click at [235, 311] on link "11811124" at bounding box center [241, 315] width 32 height 8
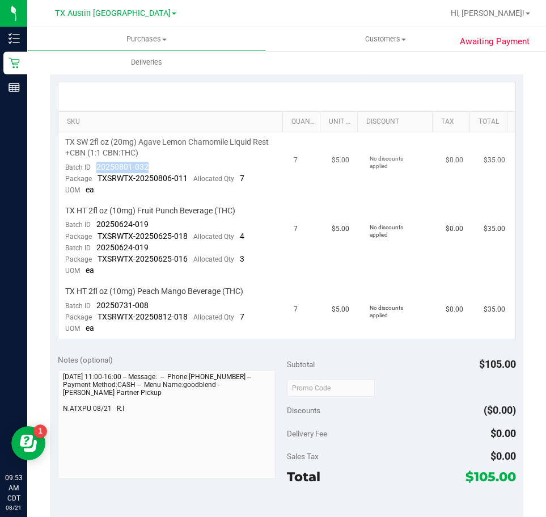
drag, startPoint x: 148, startPoint y: 168, endPoint x: 95, endPoint y: 166, distance: 52.8
click at [95, 166] on td "TX SW 2fl oz (20mg) Agave Lemon Chamomile Liquid Rest +CBN (1:1 CBN:THC) Batch …" at bounding box center [172, 166] width 229 height 69
drag, startPoint x: 151, startPoint y: 223, endPoint x: 91, endPoint y: 226, distance: 60.2
click at [91, 226] on td "TX HT 2fl oz (10mg) Fruit Punch Beverage (THC) Batch ID 20250624-019 Package TX…" at bounding box center [172, 241] width 229 height 81
drag, startPoint x: 154, startPoint y: 244, endPoint x: 94, endPoint y: 250, distance: 60.4
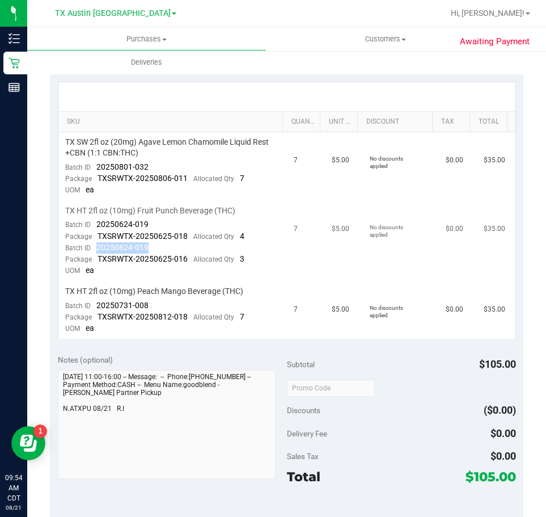
click at [94, 250] on td "TX HT 2fl oz (10mg) Fruit Punch Beverage (THC) Batch ID 20250624-019 Package TX…" at bounding box center [172, 241] width 229 height 81
drag, startPoint x: 147, startPoint y: 306, endPoint x: 93, endPoint y: 307, distance: 54.5
click at [93, 307] on td "TX HT 2fl oz (10mg) Peach Mango Beverage (THC) Batch ID 20250731-008 Package TX…" at bounding box center [172, 309] width 229 height 57
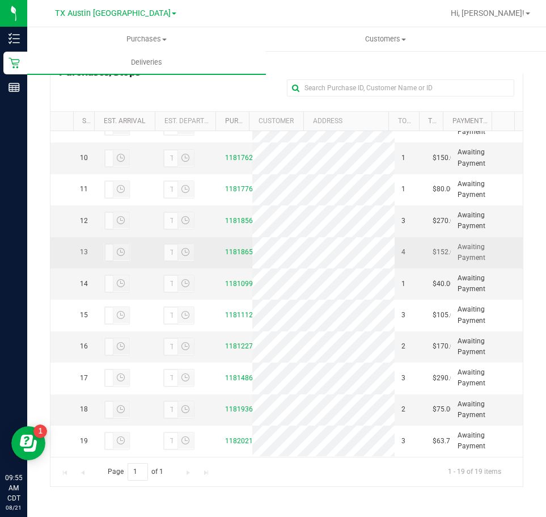
scroll to position [478, 0]
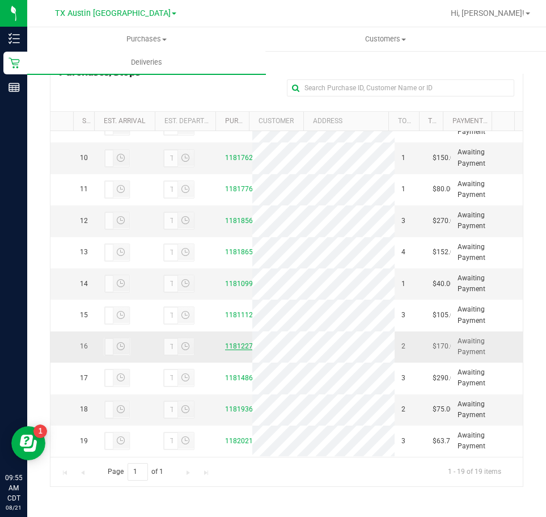
click at [243, 342] on link "11812277" at bounding box center [241, 346] width 32 height 8
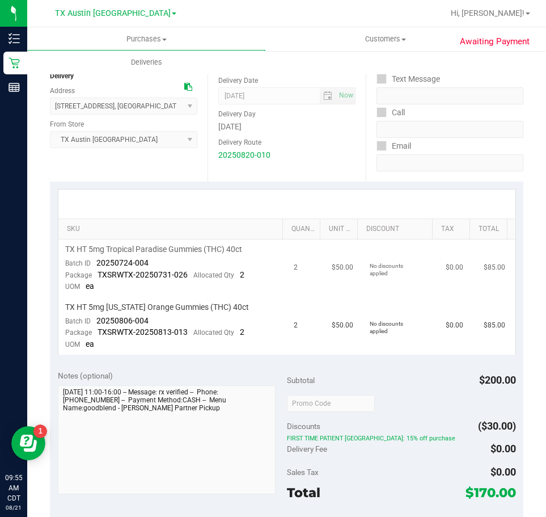
scroll to position [57, 0]
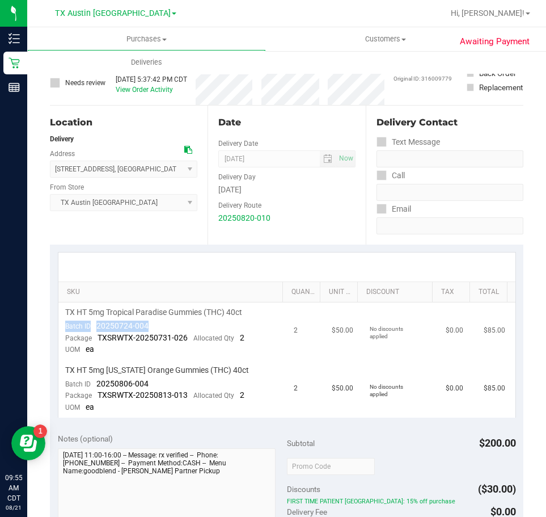
drag, startPoint x: 163, startPoint y: 328, endPoint x: 91, endPoint y: 320, distance: 72.5
click at [91, 320] on td "TX HT 5mg Tropical Paradise Gummies (THC) 40ct Batch ID 20250724-004 Package TX…" at bounding box center [172, 331] width 229 height 58
click at [181, 322] on td "TX HT 5mg Tropical Paradise Gummies (THC) 40ct Batch ID 20250724-004 Package TX…" at bounding box center [172, 331] width 229 height 58
drag, startPoint x: 175, startPoint y: 322, endPoint x: 95, endPoint y: 327, distance: 79.6
click at [95, 327] on td "TX HT 5mg Tropical Paradise Gummies (THC) 40ct Batch ID 20250724-004 Package TX…" at bounding box center [172, 331] width 229 height 58
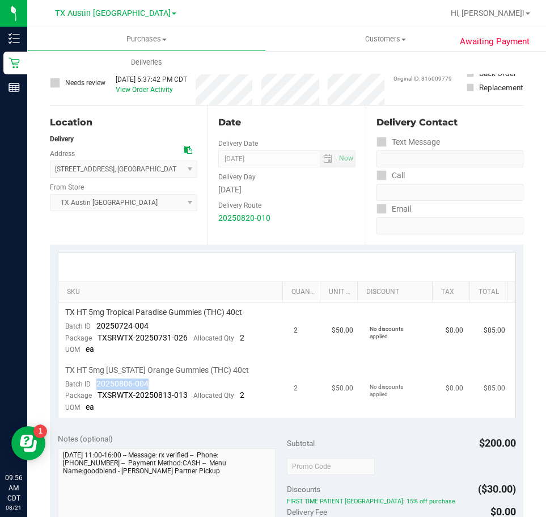
drag, startPoint x: 149, startPoint y: 382, endPoint x: 96, endPoint y: 388, distance: 52.5
click at [96, 388] on td "TX HT 5mg [US_STATE] Orange Gummies (THC) 40ct Batch ID 20250806-004 Package TX…" at bounding box center [172, 388] width 229 height 57
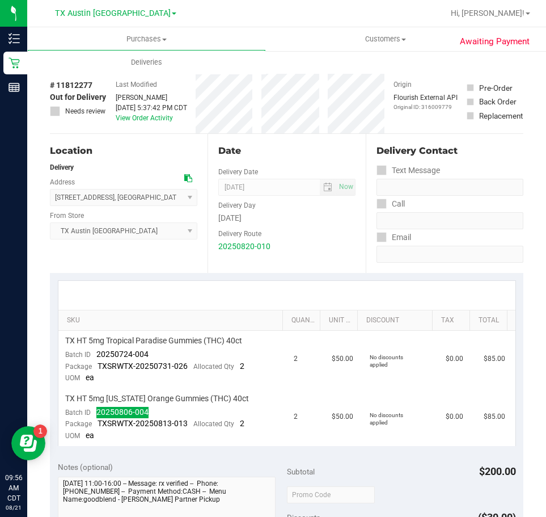
scroll to position [0, 0]
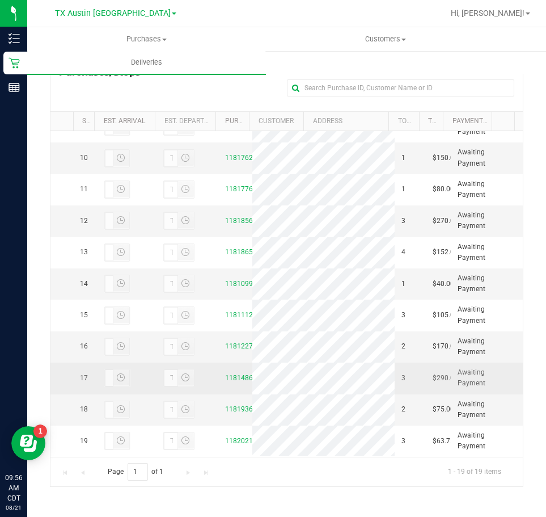
scroll to position [478, 0]
click at [238, 374] on link "11814865" at bounding box center [241, 378] width 32 height 8
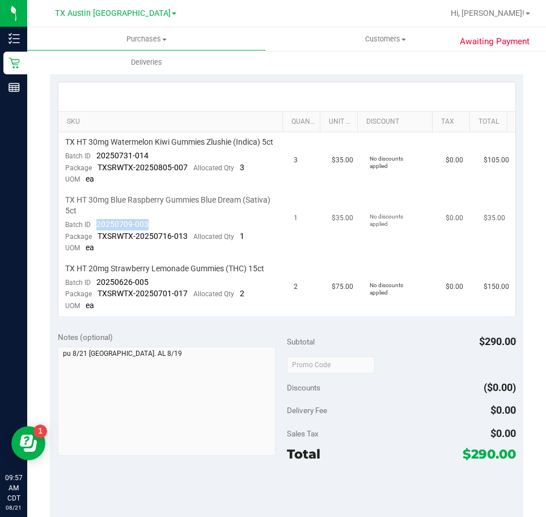
drag, startPoint x: 152, startPoint y: 234, endPoint x: 98, endPoint y: 236, distance: 53.9
click at [98, 236] on td "TX HT 30mg Blue Raspberry Gummies Blue Dream (Sativa) 5ct Batch ID 20250709-003…" at bounding box center [172, 224] width 229 height 69
drag, startPoint x: 152, startPoint y: 168, endPoint x: 94, endPoint y: 168, distance: 57.8
click at [94, 168] on td "TX HT 30mg Watermelon Kiwi Gummies Zlushie (Indica) 5ct Batch ID 20250731-014 P…" at bounding box center [172, 161] width 229 height 58
drag, startPoint x: 149, startPoint y: 294, endPoint x: 94, endPoint y: 297, distance: 54.5
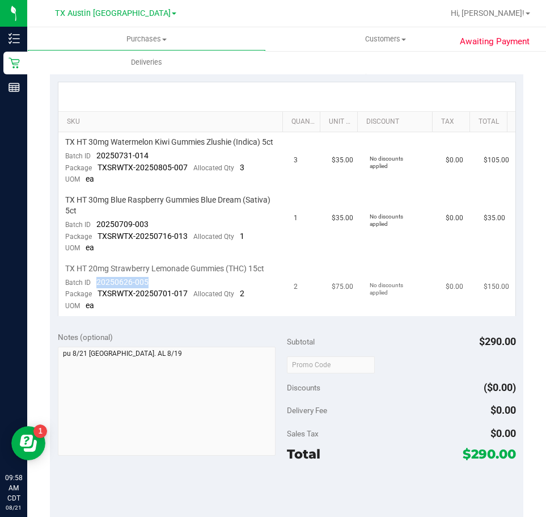
click at [94, 297] on td "TX HT 20mg Strawberry Lemonade Gummies (THC) 15ct Batch ID 20250626-005 Package…" at bounding box center [172, 287] width 229 height 57
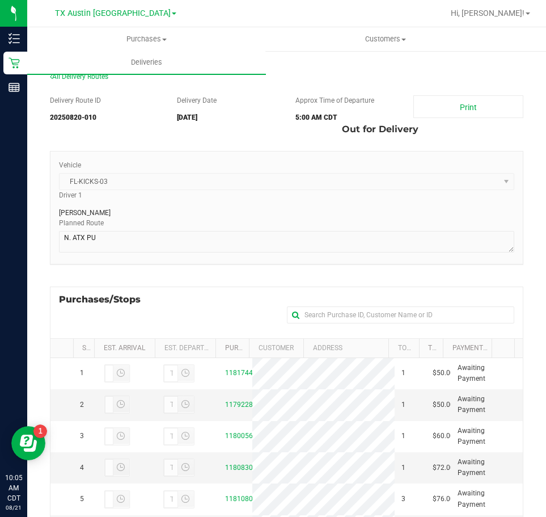
click at [234, 216] on div "[PERSON_NAME]" at bounding box center [286, 210] width 455 height 15
